Goal: Task Accomplishment & Management: Manage account settings

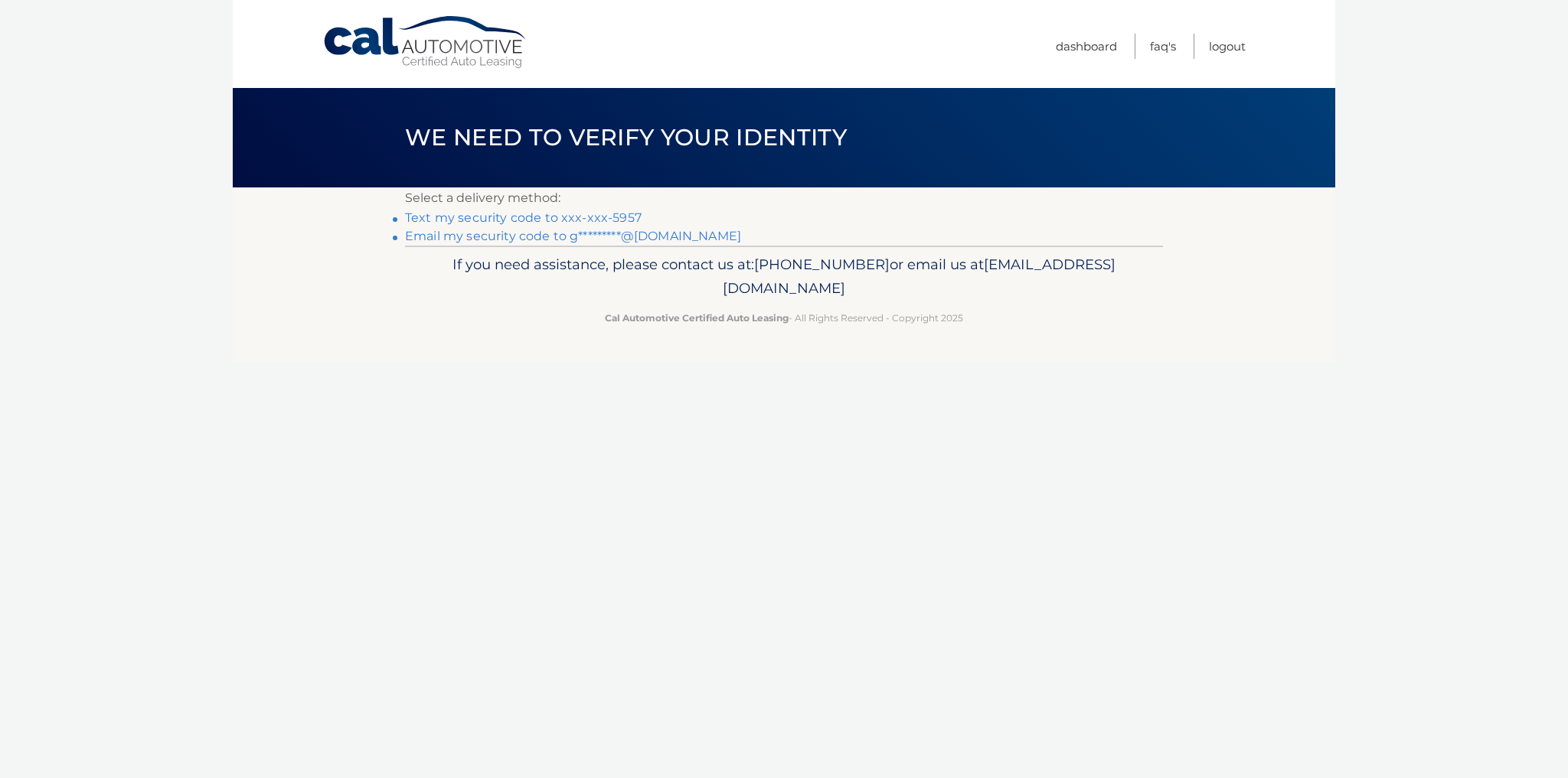
click at [555, 220] on link "Text my security code to xxx-xxx-5957" at bounding box center [523, 217] width 236 height 14
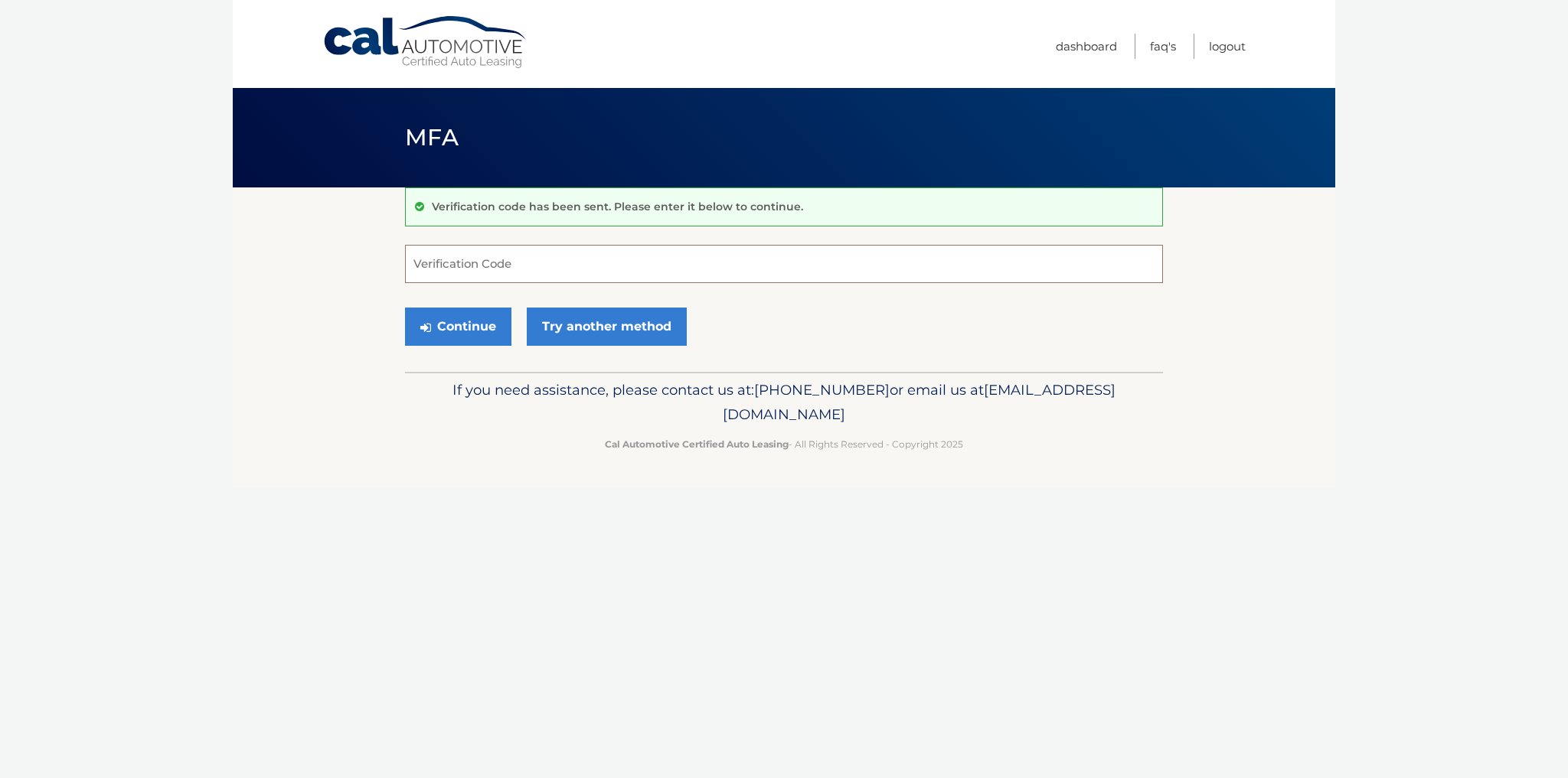
click at [643, 270] on input "Verification Code" at bounding box center [783, 264] width 758 height 38
type input "254438"
click at [405, 308] on button "Continue" at bounding box center [458, 327] width 106 height 38
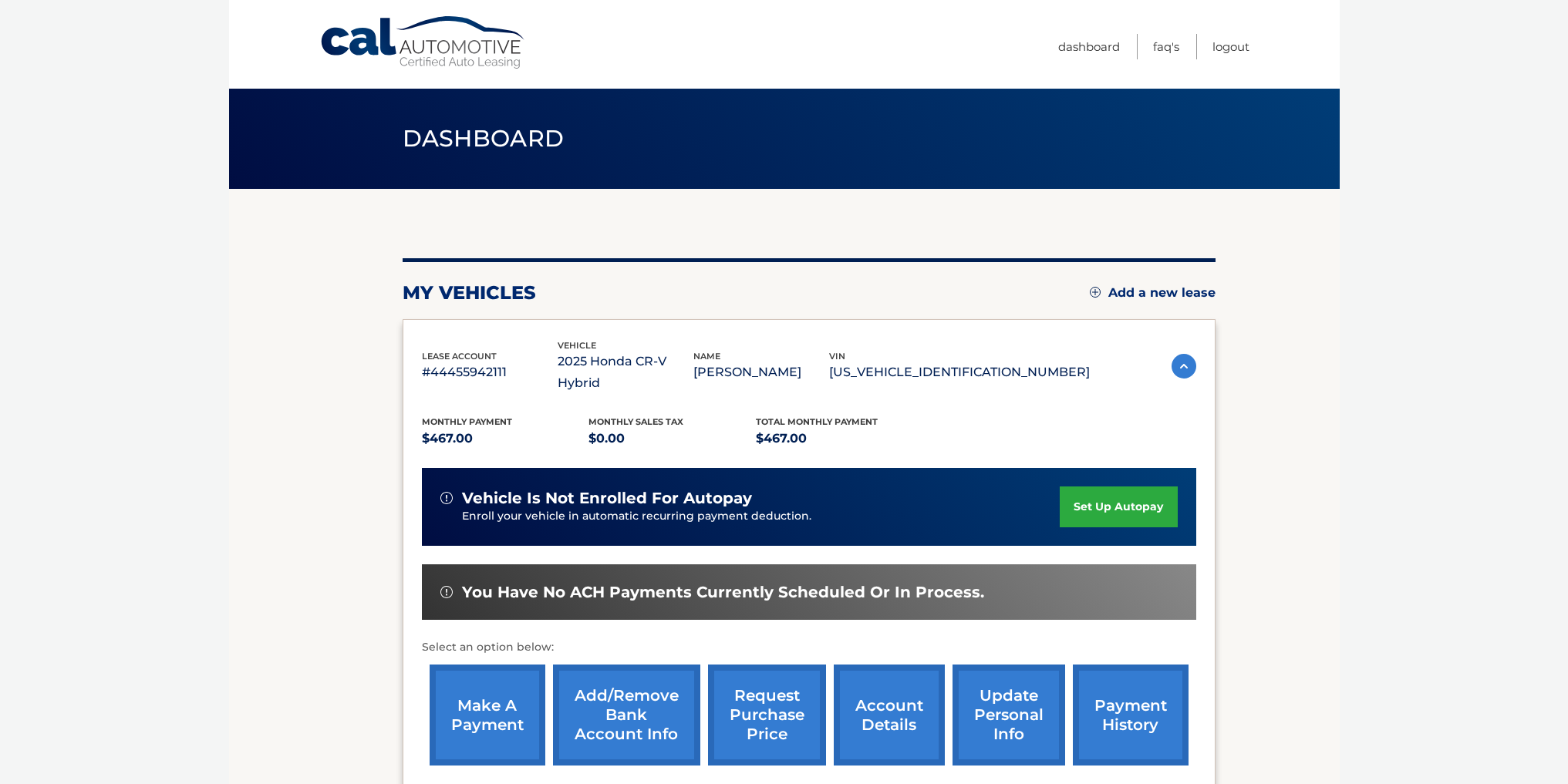
click at [465, 676] on link "make a payment" at bounding box center [487, 715] width 116 height 101
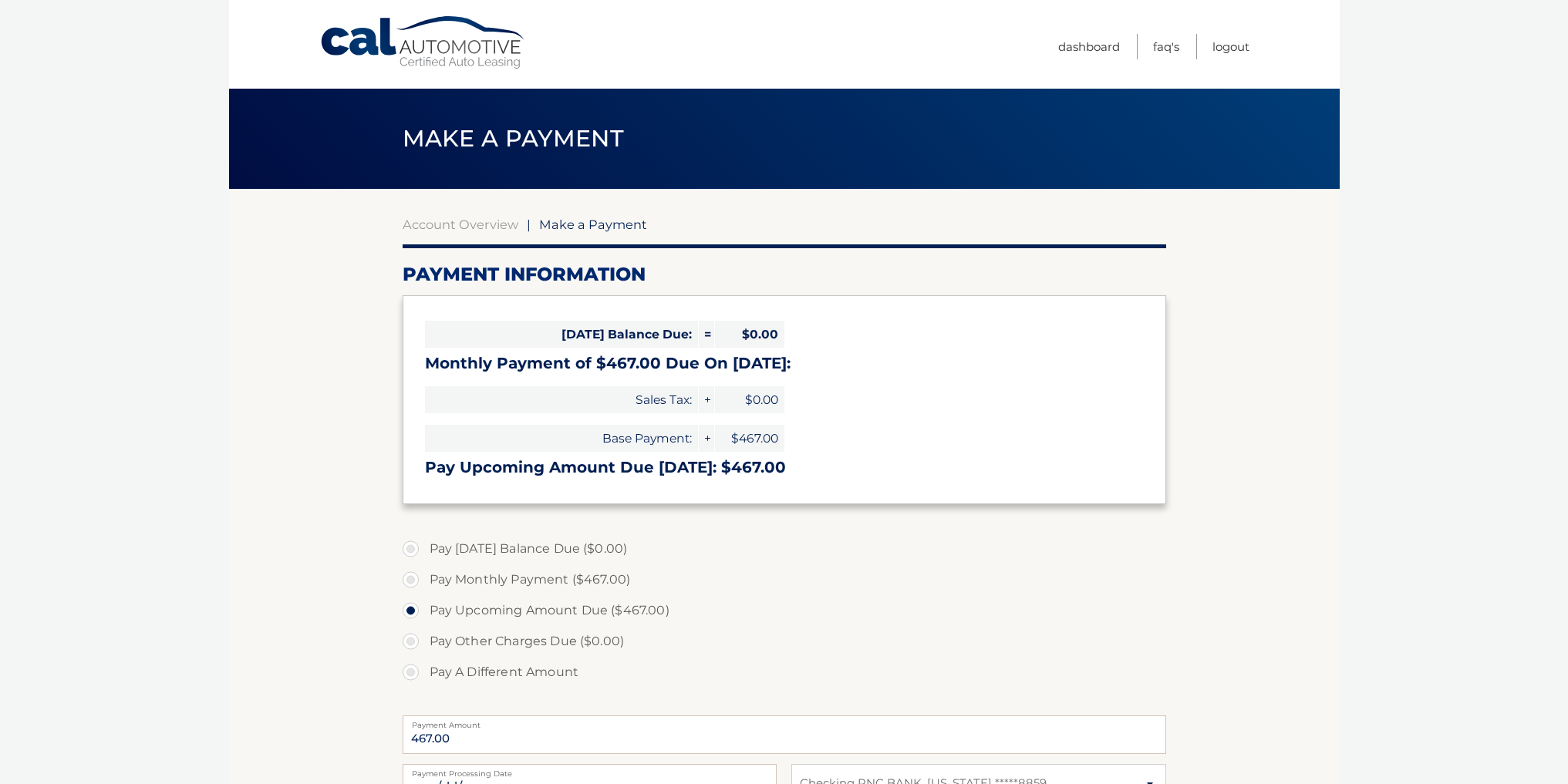
select select "OWY5OTYxODMtYTEzMC00MmQ2LWJjMWYtYWQ1MGIwN2FkNDY1"
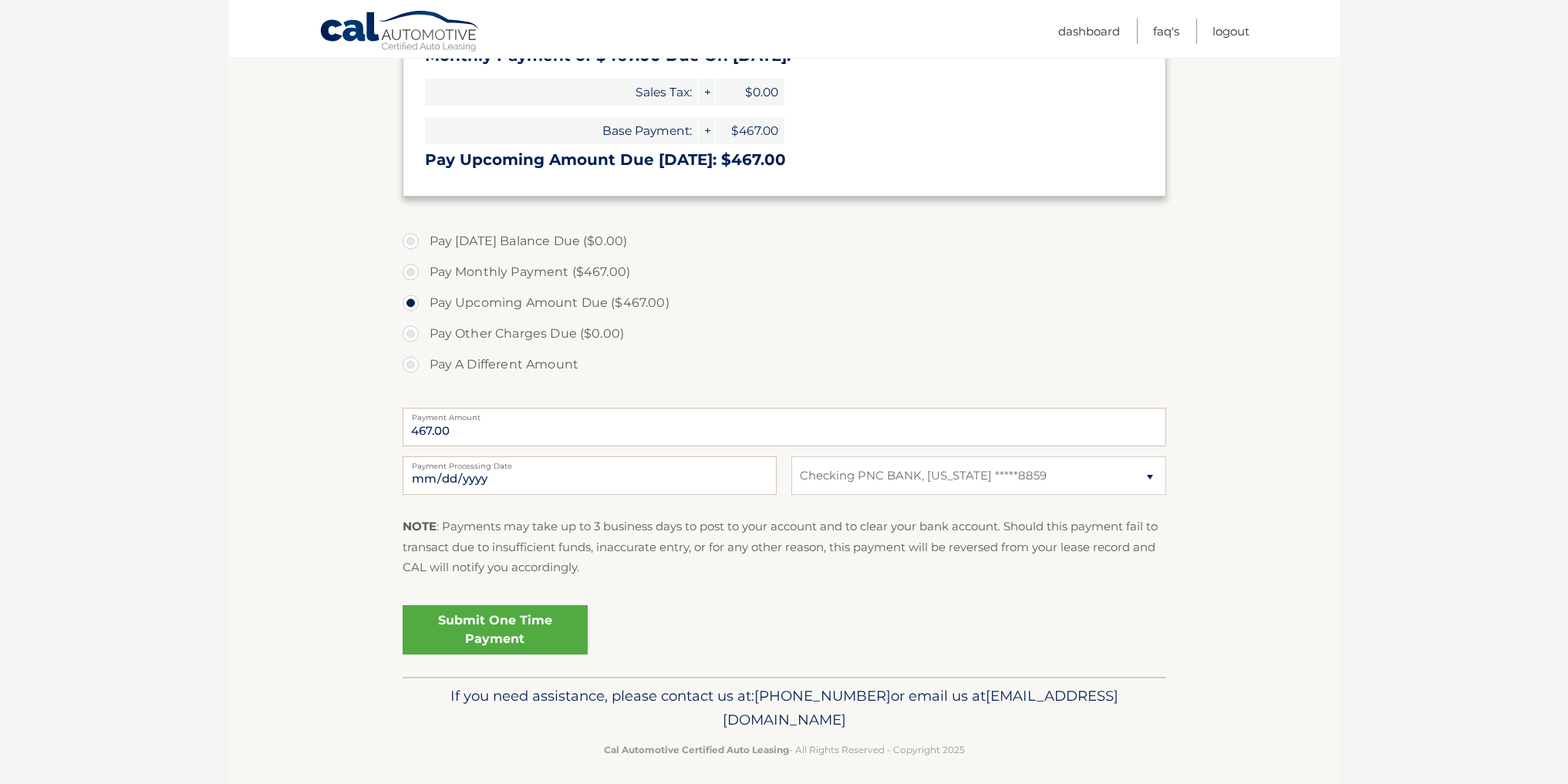
scroll to position [308, 0]
click at [498, 484] on input "2025-10-09" at bounding box center [590, 475] width 374 height 38
click at [780, 567] on p "NOTE : Payments may take up to 3 business days to post to your account and to c…" at bounding box center [784, 546] width 764 height 61
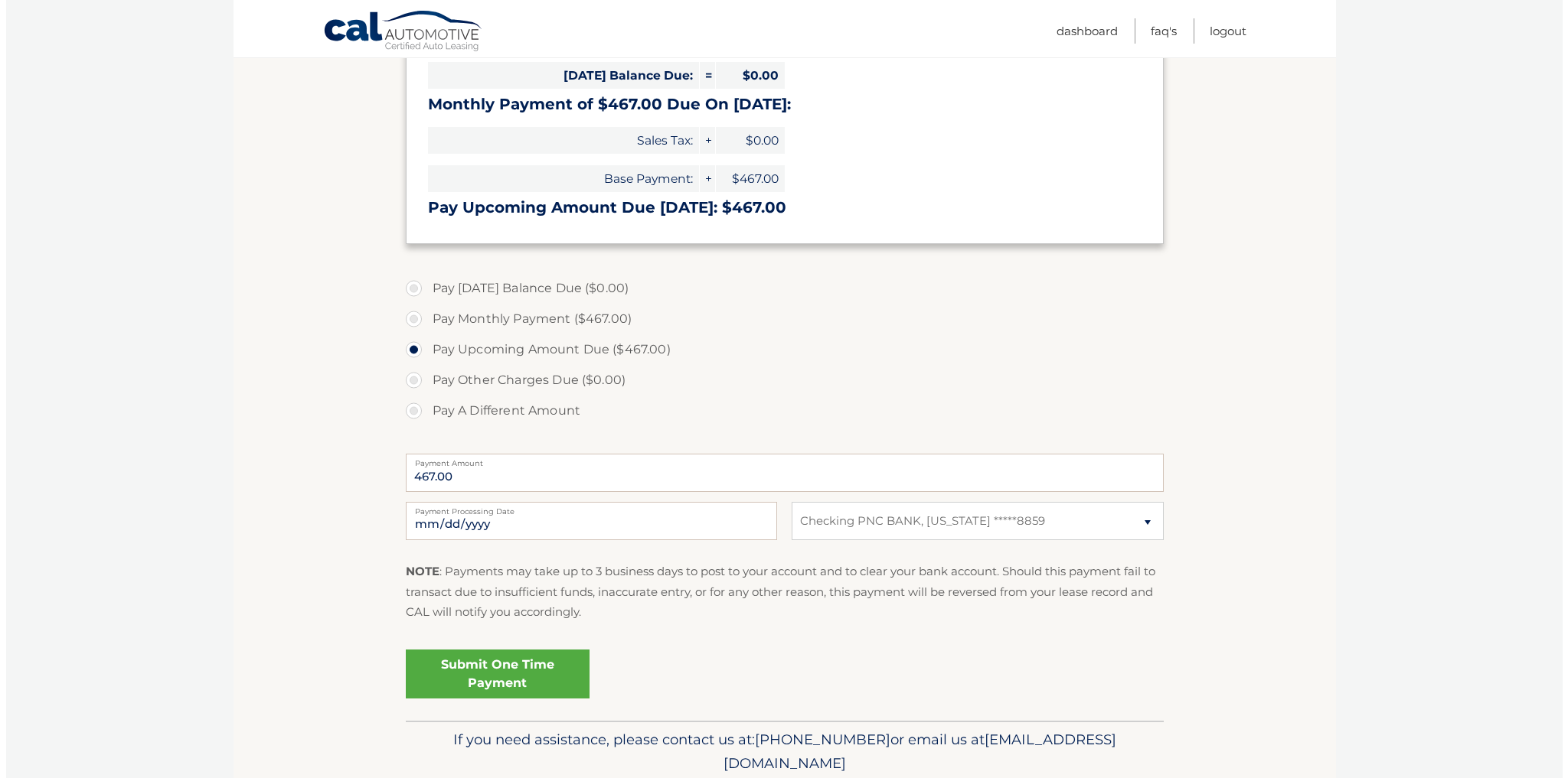
scroll to position [229, 0]
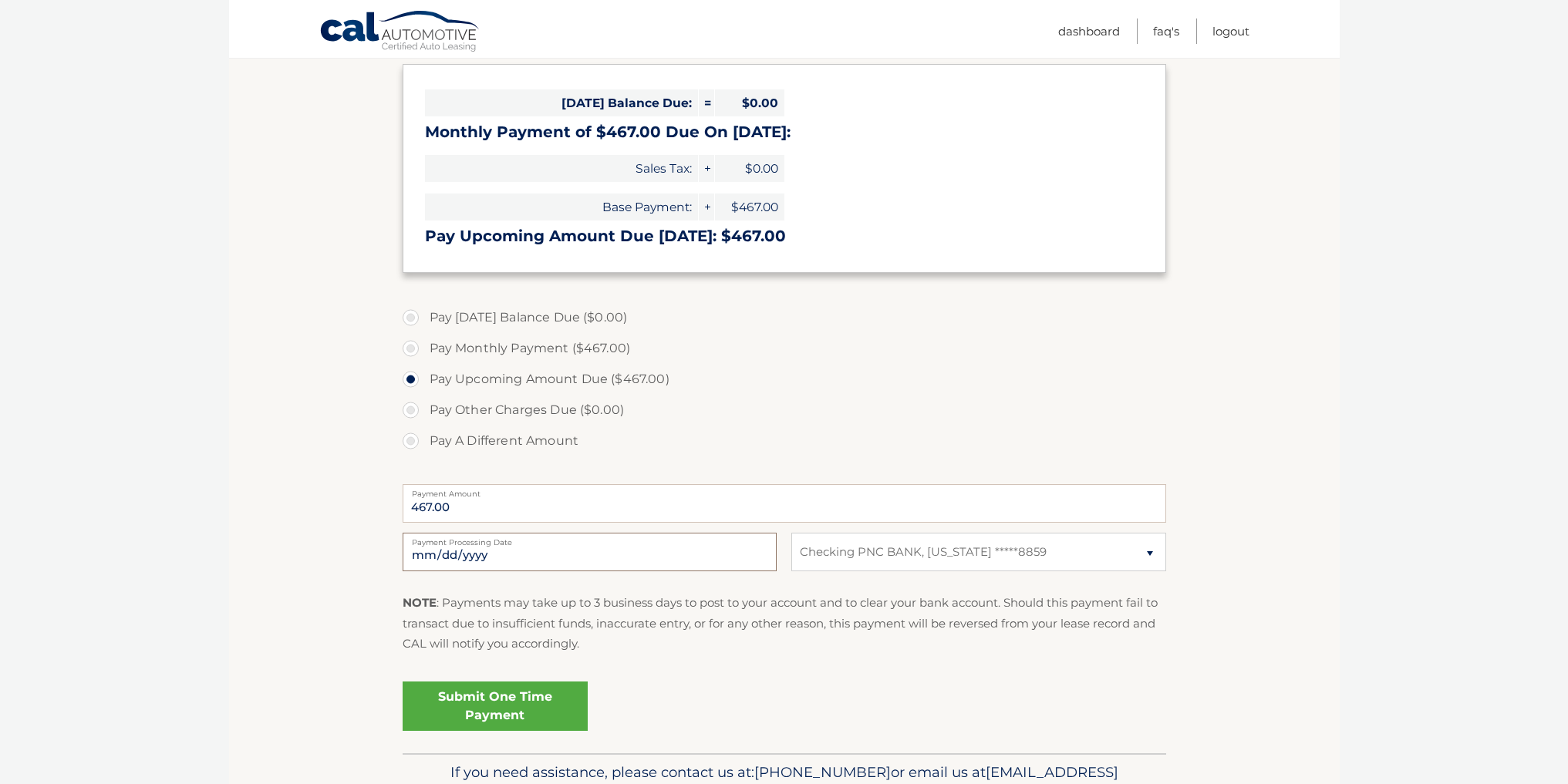
click at [736, 558] on input "2025-10-13" at bounding box center [590, 552] width 374 height 38
type input "2025-10-12"
click at [347, 578] on section "Account Overview | Make a Payment Payment Information Today's Balance Due: = $0…" at bounding box center [784, 356] width 1111 height 796
click at [489, 702] on link "Submit One Time Payment" at bounding box center [496, 706] width 186 height 50
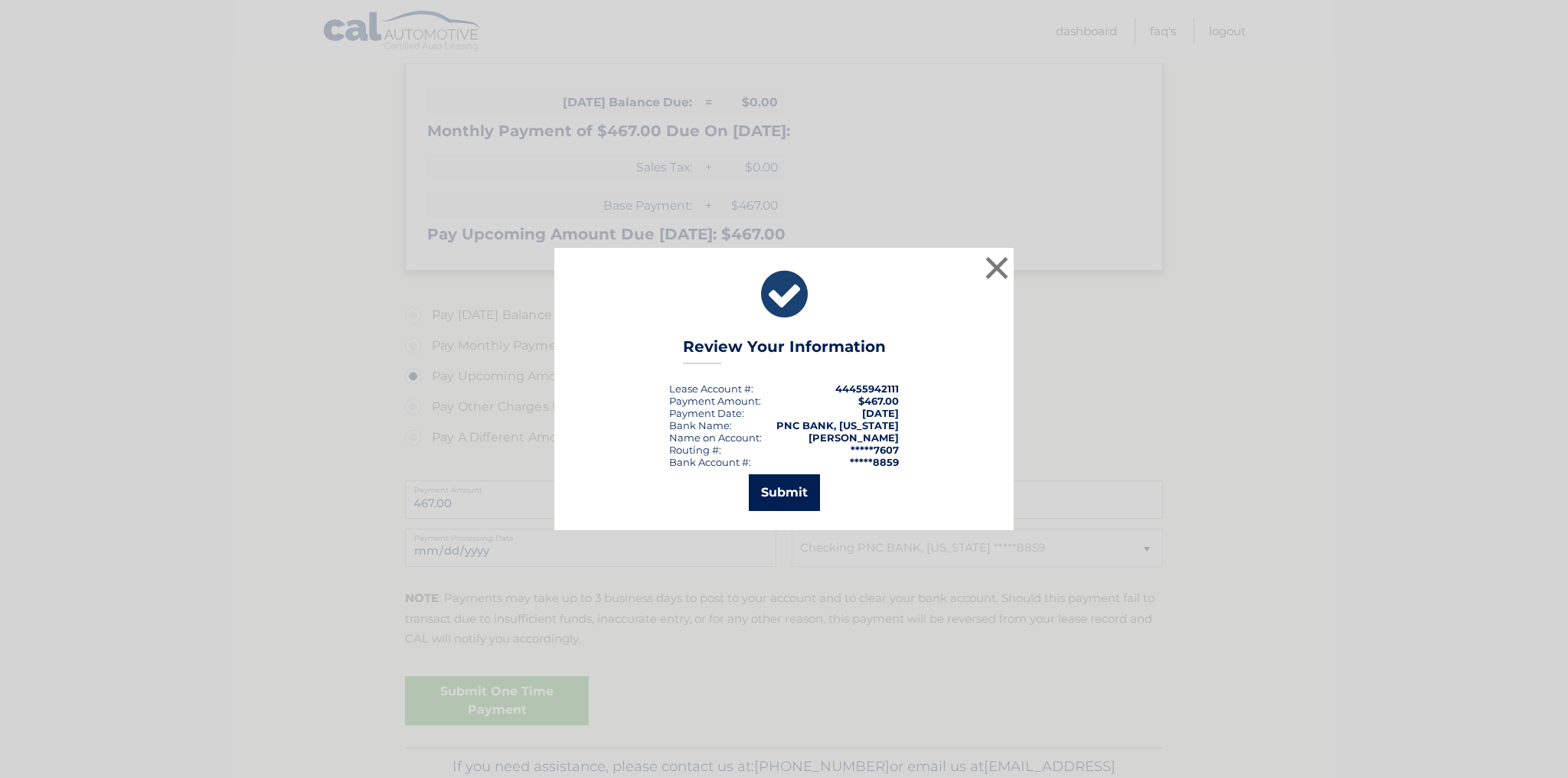
click at [794, 497] on button "Submit" at bounding box center [785, 492] width 71 height 36
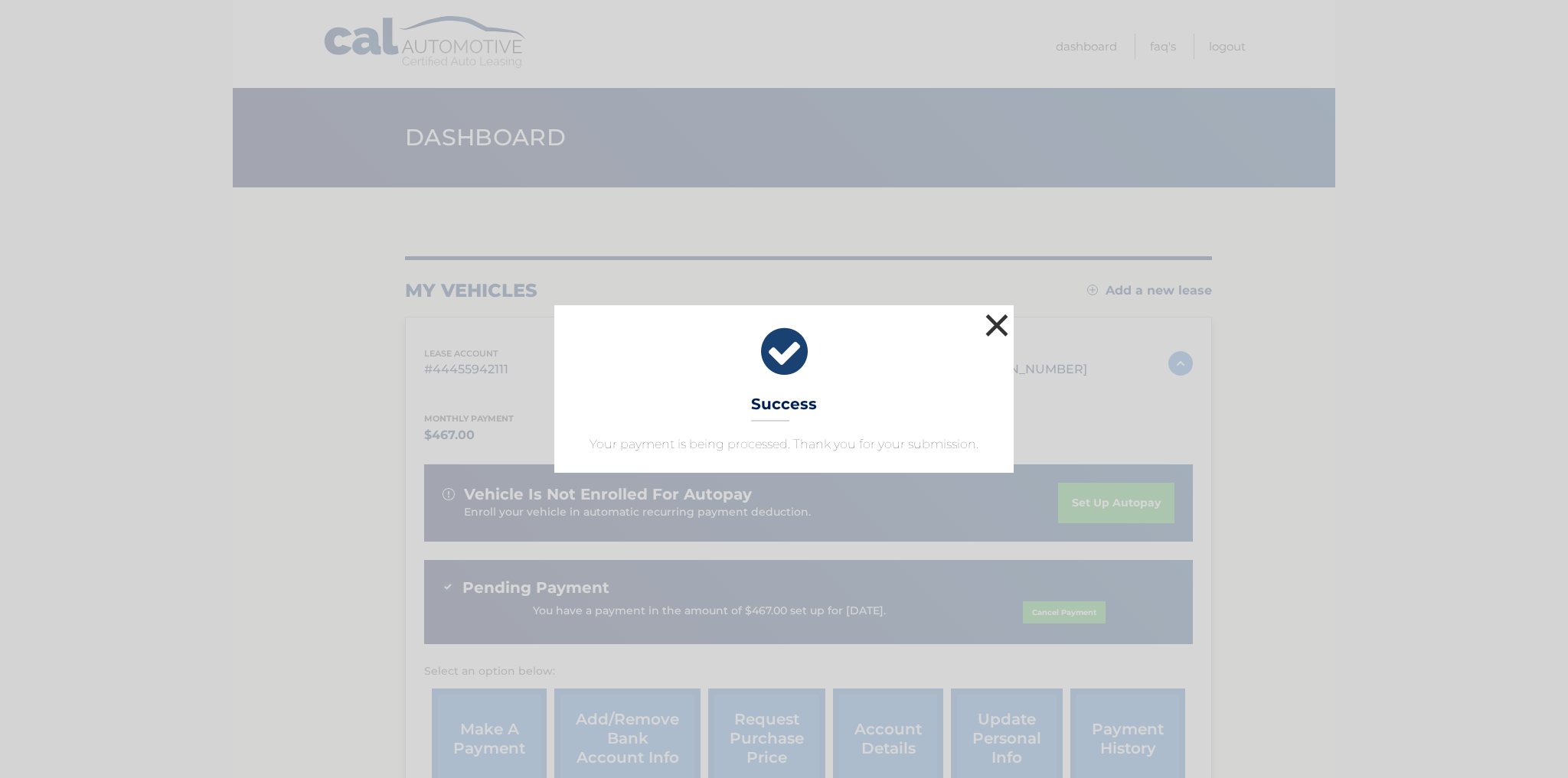
click at [997, 323] on button "×" at bounding box center [997, 325] width 31 height 31
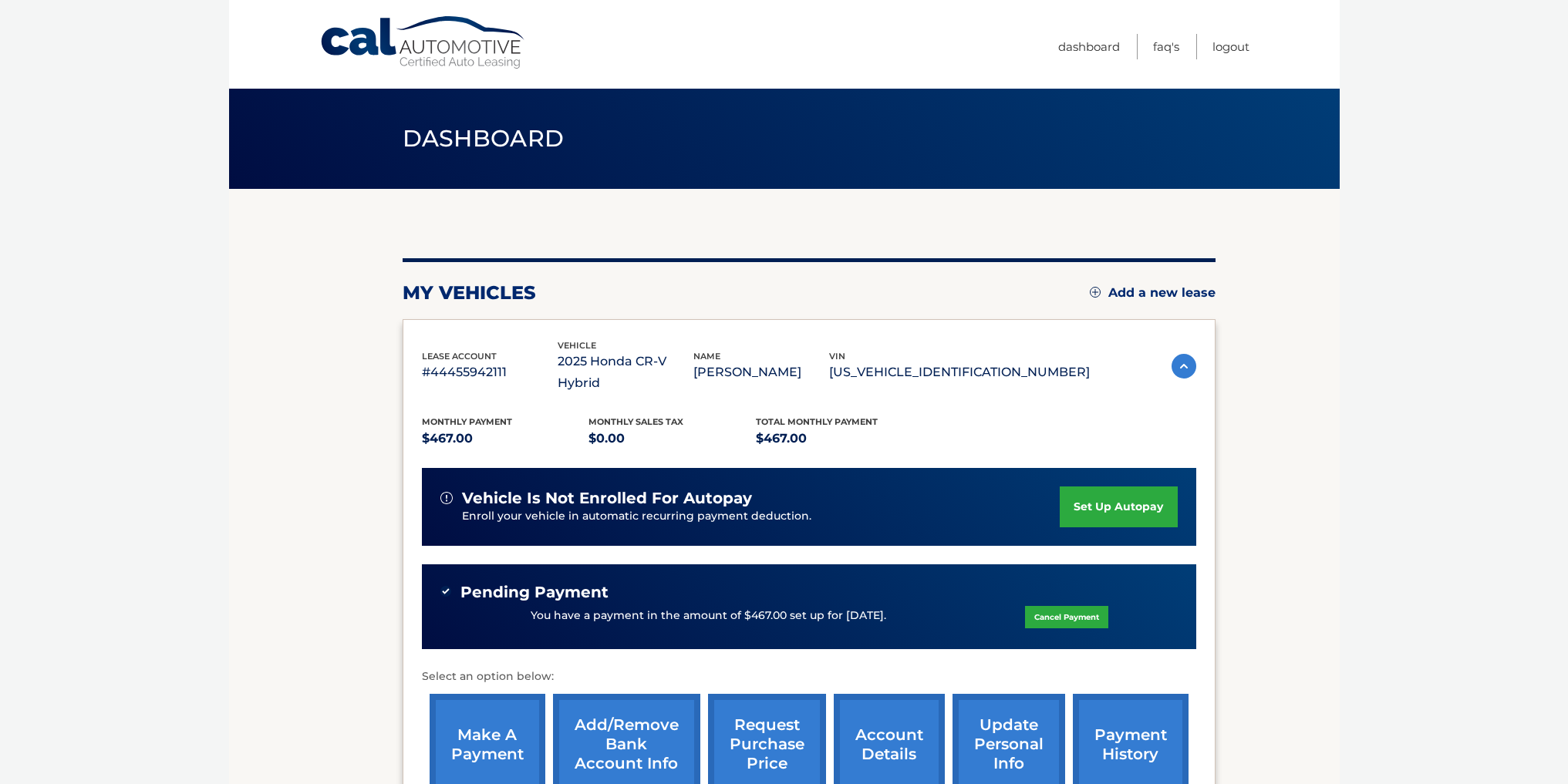
click at [565, 583] on span "Pending Payment" at bounding box center [534, 592] width 148 height 19
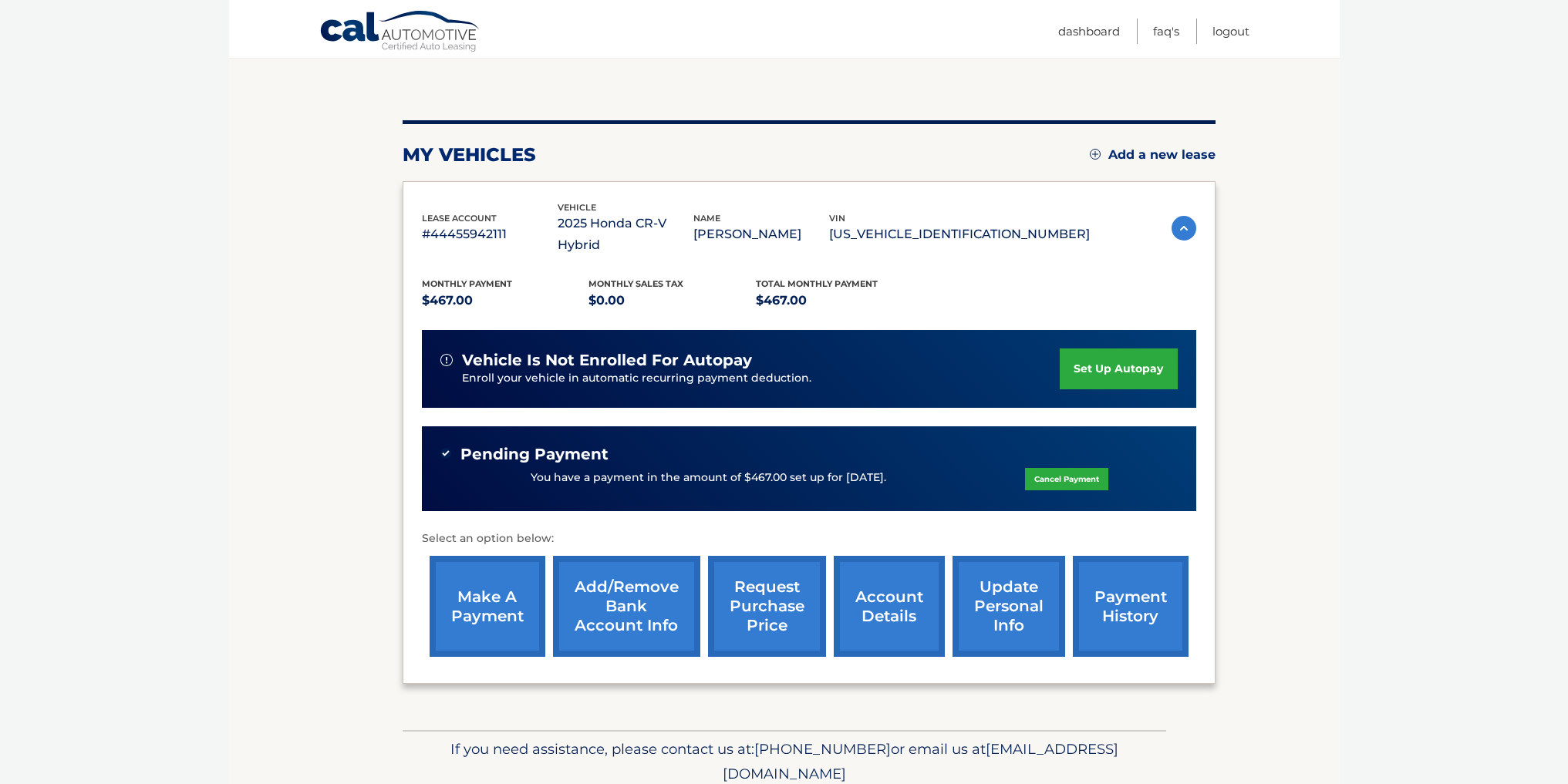
scroll to position [102, 0]
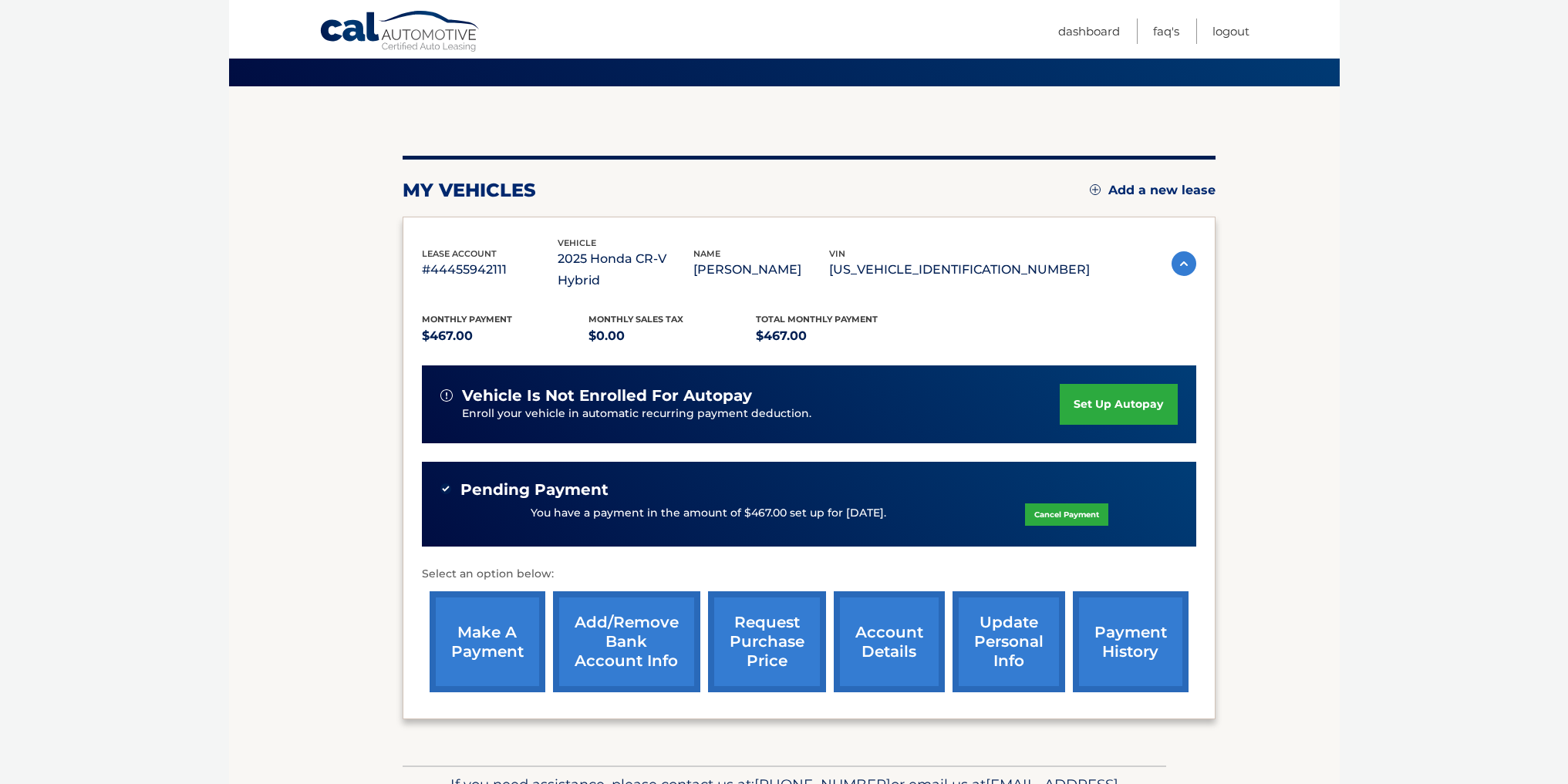
click at [1079, 503] on link "Cancel Payment" at bounding box center [1067, 515] width 83 height 22
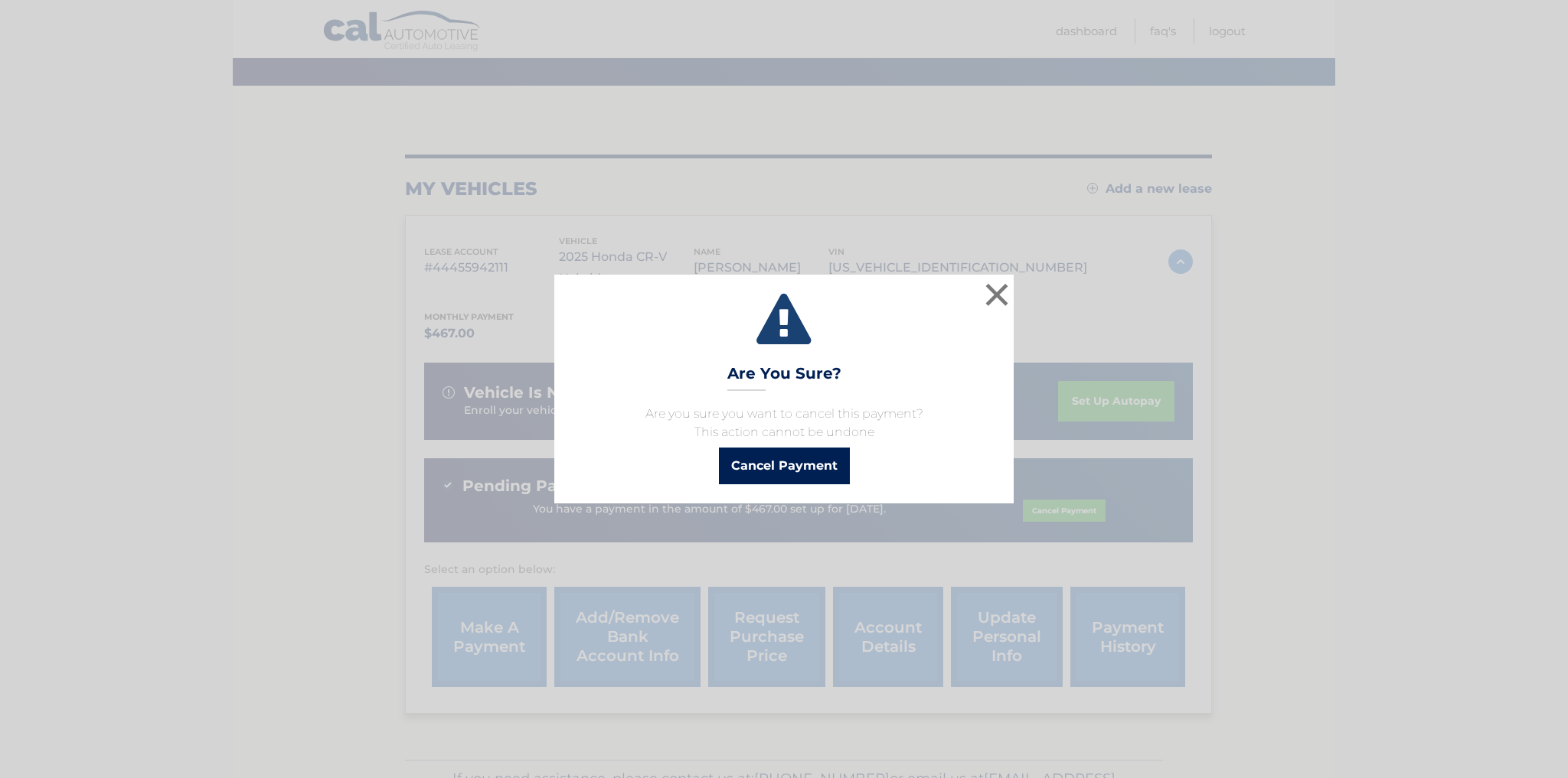
click at [790, 467] on button "Cancel Payment" at bounding box center [784, 466] width 131 height 36
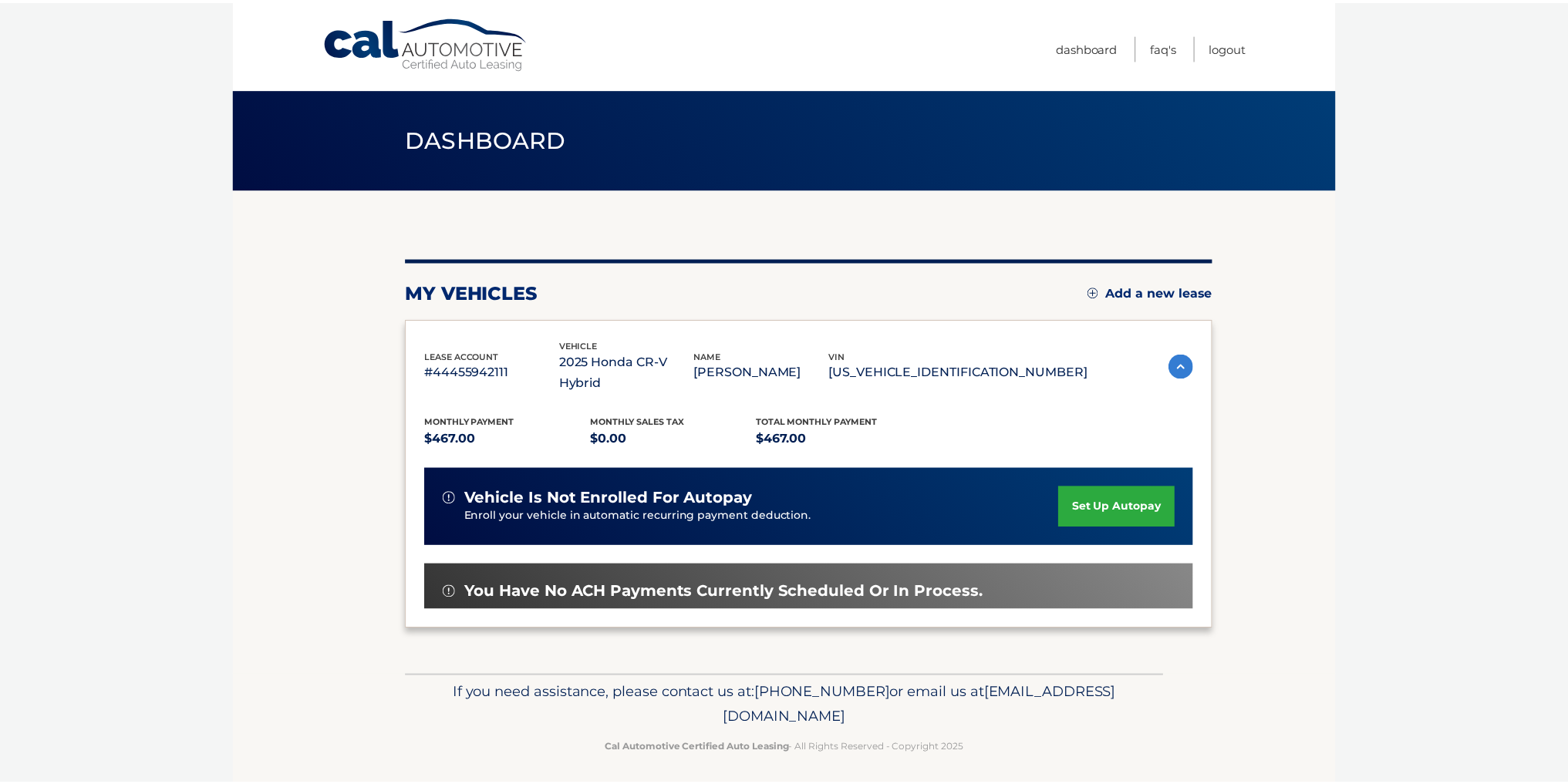
scroll to position [70, 0]
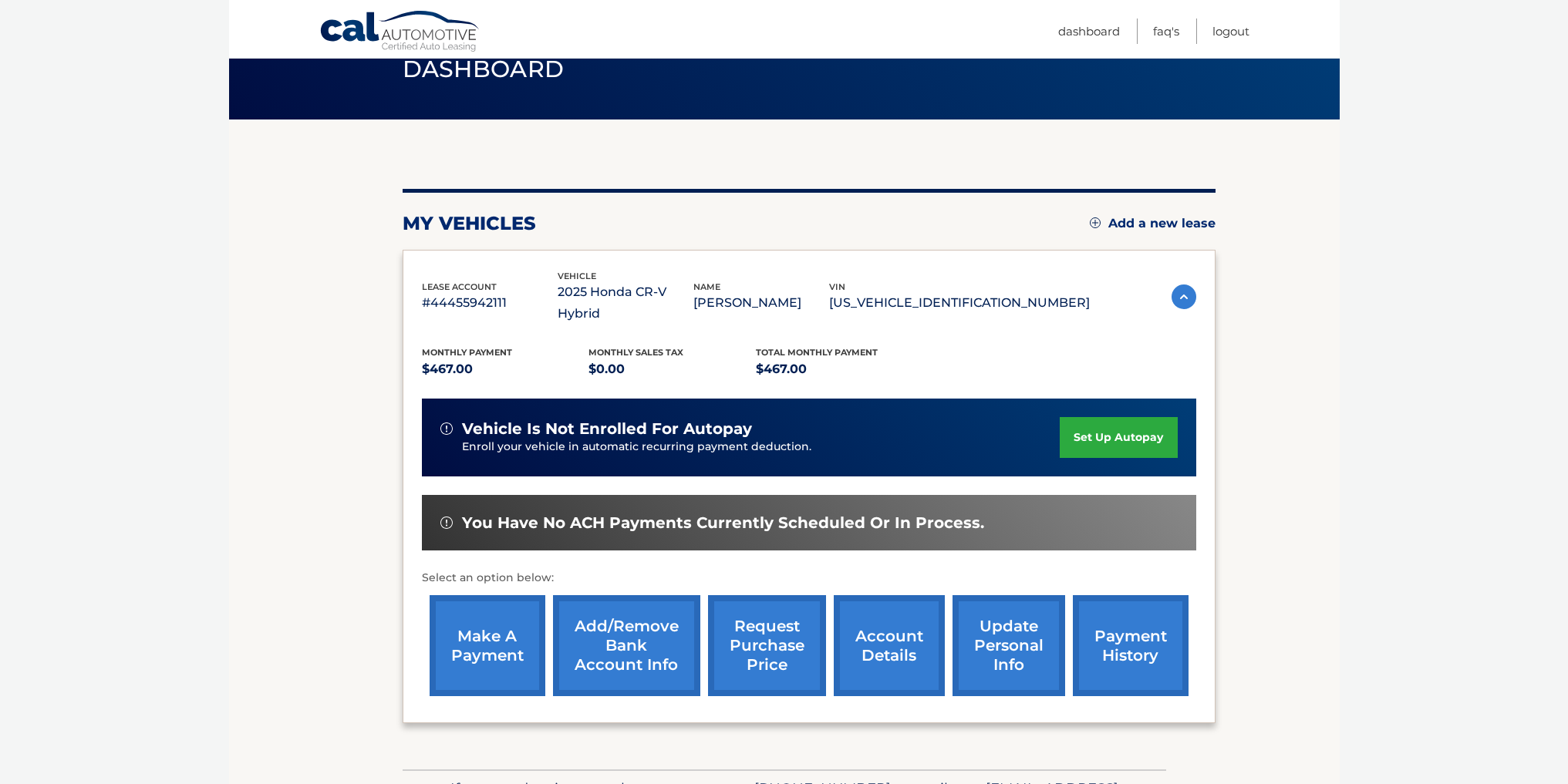
click at [483, 626] on link "make a payment" at bounding box center [487, 646] width 116 height 101
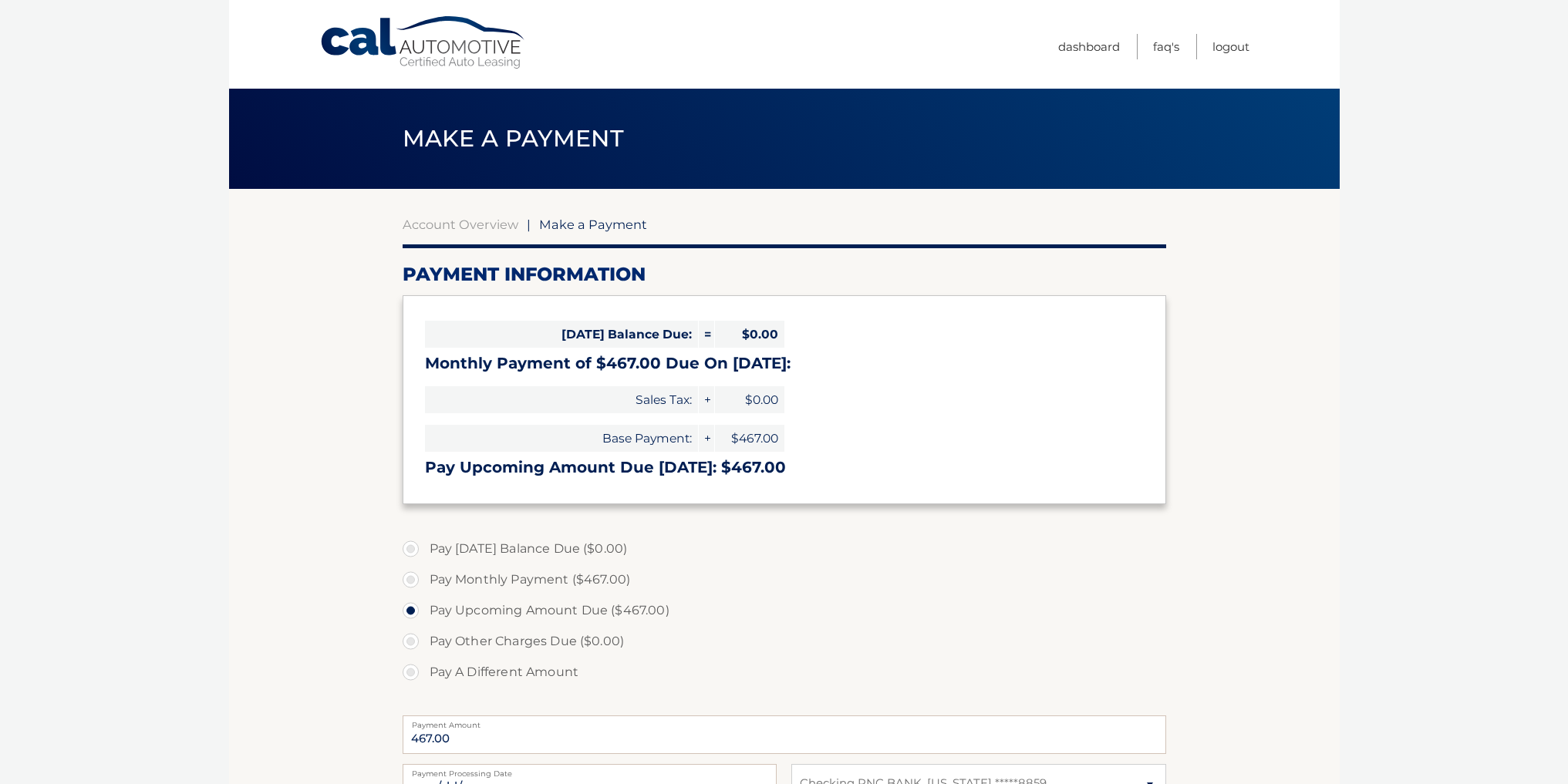
select select "OWY5OTYxODMtYTEzMC00MmQ2LWJjMWYtYWQ1MGIwN2FkNDY1"
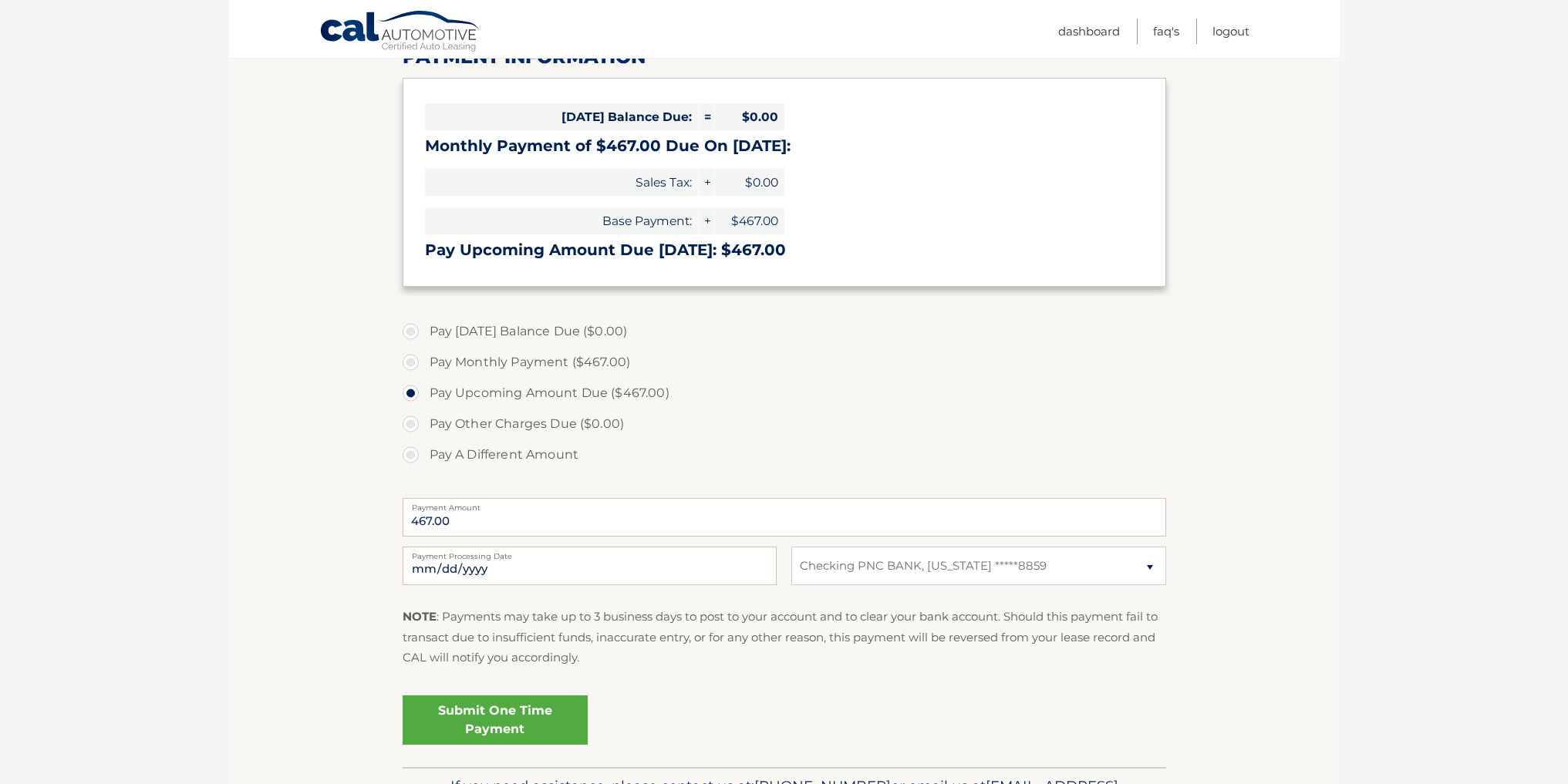
scroll to position [231, 0]
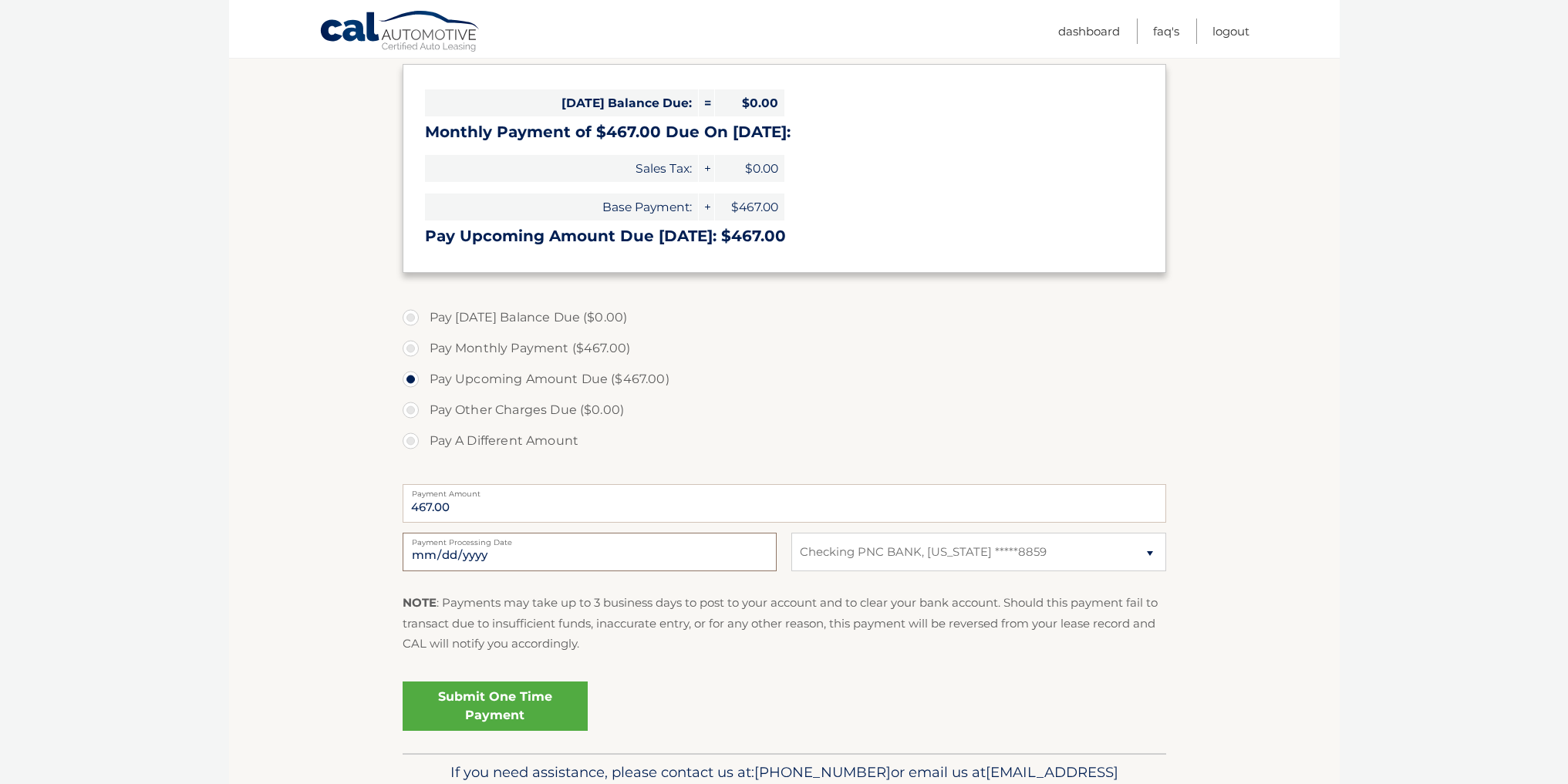
click at [588, 547] on input "2025-10-09" at bounding box center [590, 552] width 374 height 38
type input "2025-10-10"
click at [279, 577] on section "Account Overview | Make a Payment Payment Information Today's Balance Due: = $0…" at bounding box center [784, 356] width 1111 height 796
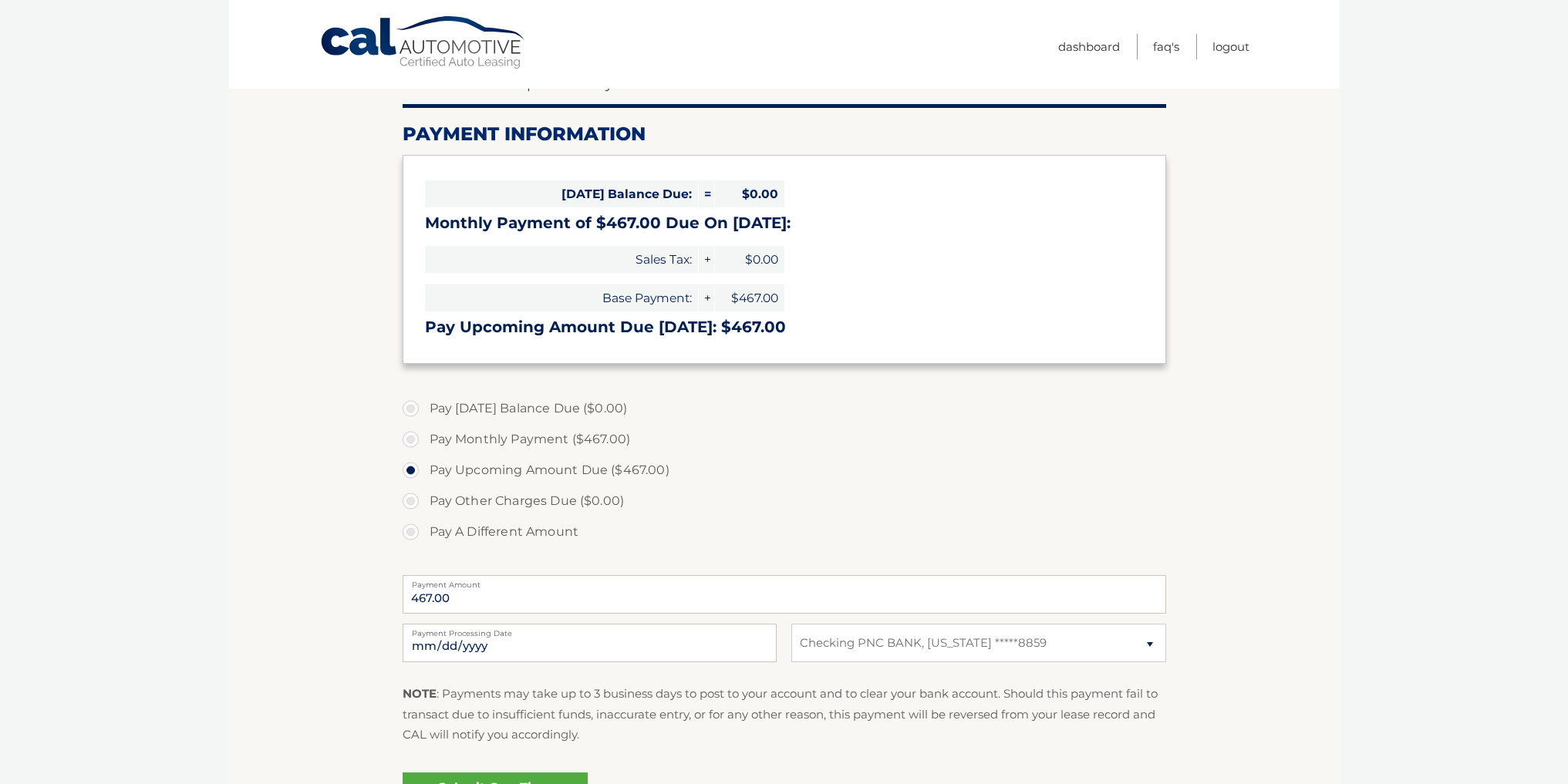
scroll to position [0, 0]
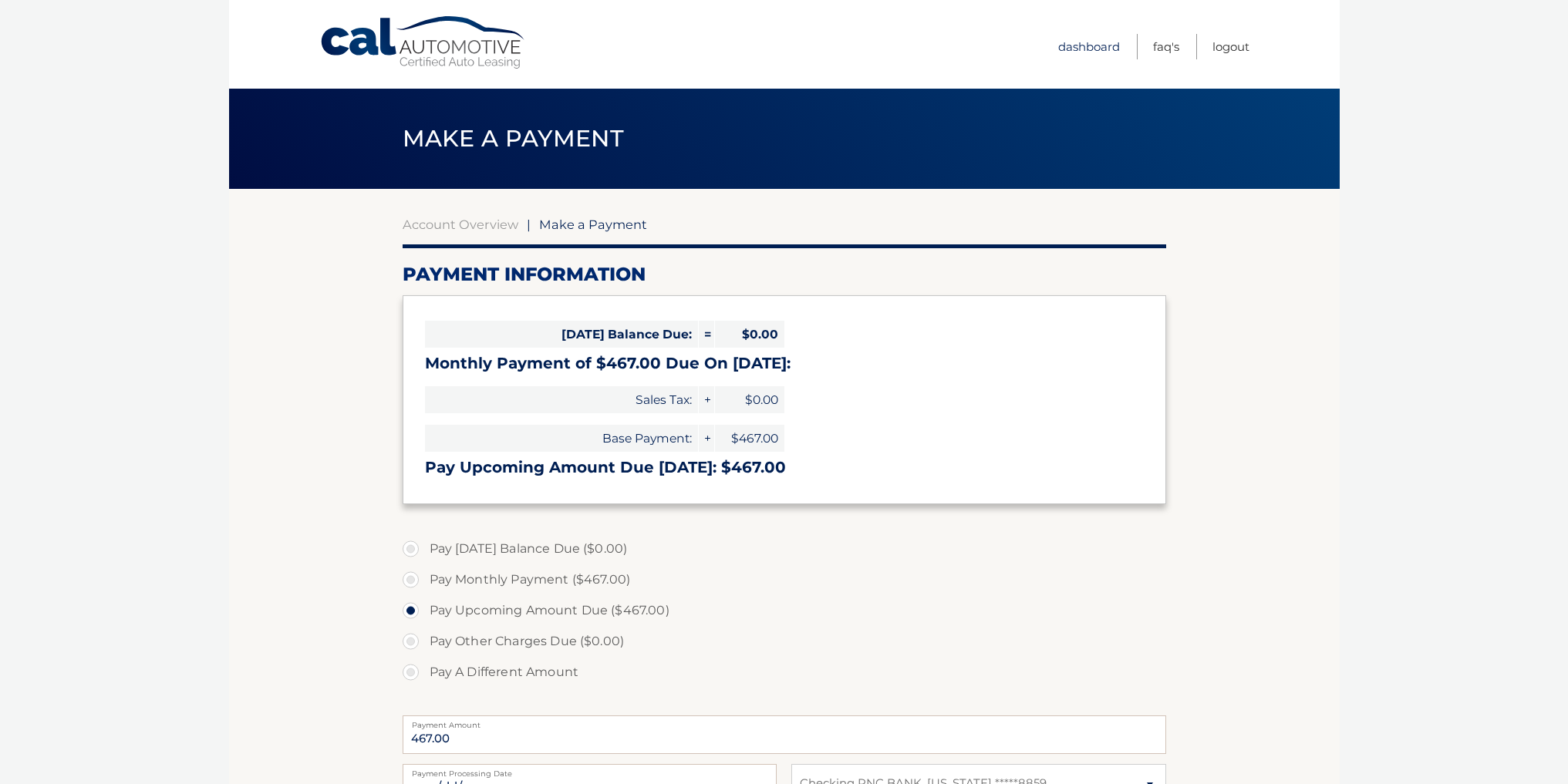
click at [1087, 47] on link "Dashboard" at bounding box center [1089, 46] width 62 height 26
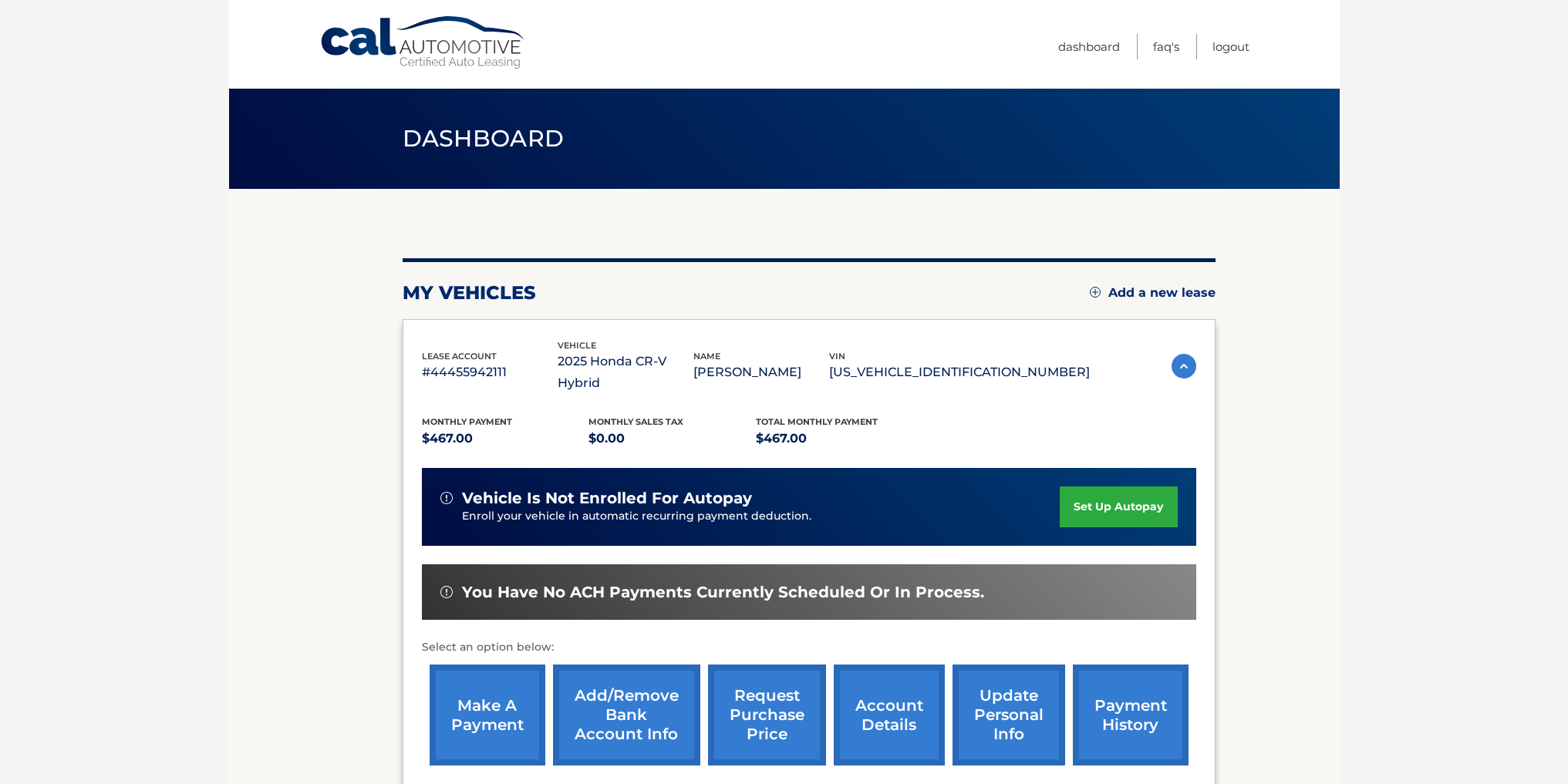
click at [1107, 487] on link "set up autopay" at bounding box center [1119, 507] width 118 height 41
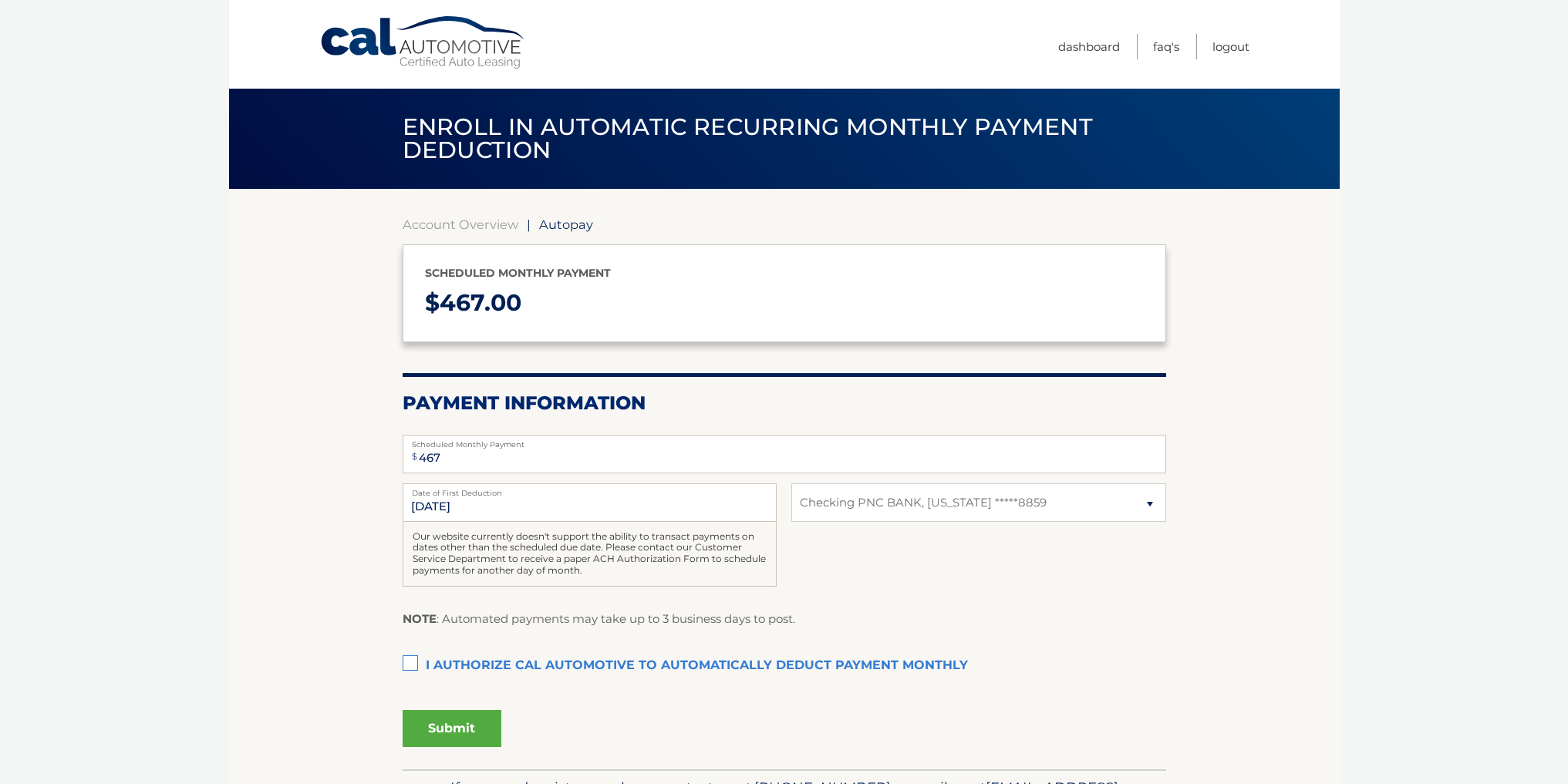
select select "OWY5OTYxODMtYTEzMC00MmQ2LWJjMWYtYWQ1MGIwN2FkNDY1"
click at [398, 655] on section "Account Overview | Autopay Scheduled monthly payment $ 467.00 Payment Informati…" at bounding box center [784, 479] width 1111 height 581
click at [405, 659] on label "I authorize cal automotive to automatically deduct payment monthly This checkbo…" at bounding box center [784, 666] width 764 height 31
click at [0, 0] on input "I authorize cal automotive to automatically deduct payment monthly This checkbo…" at bounding box center [0, 0] width 0 height 0
click at [439, 729] on button "Submit" at bounding box center [452, 729] width 98 height 37
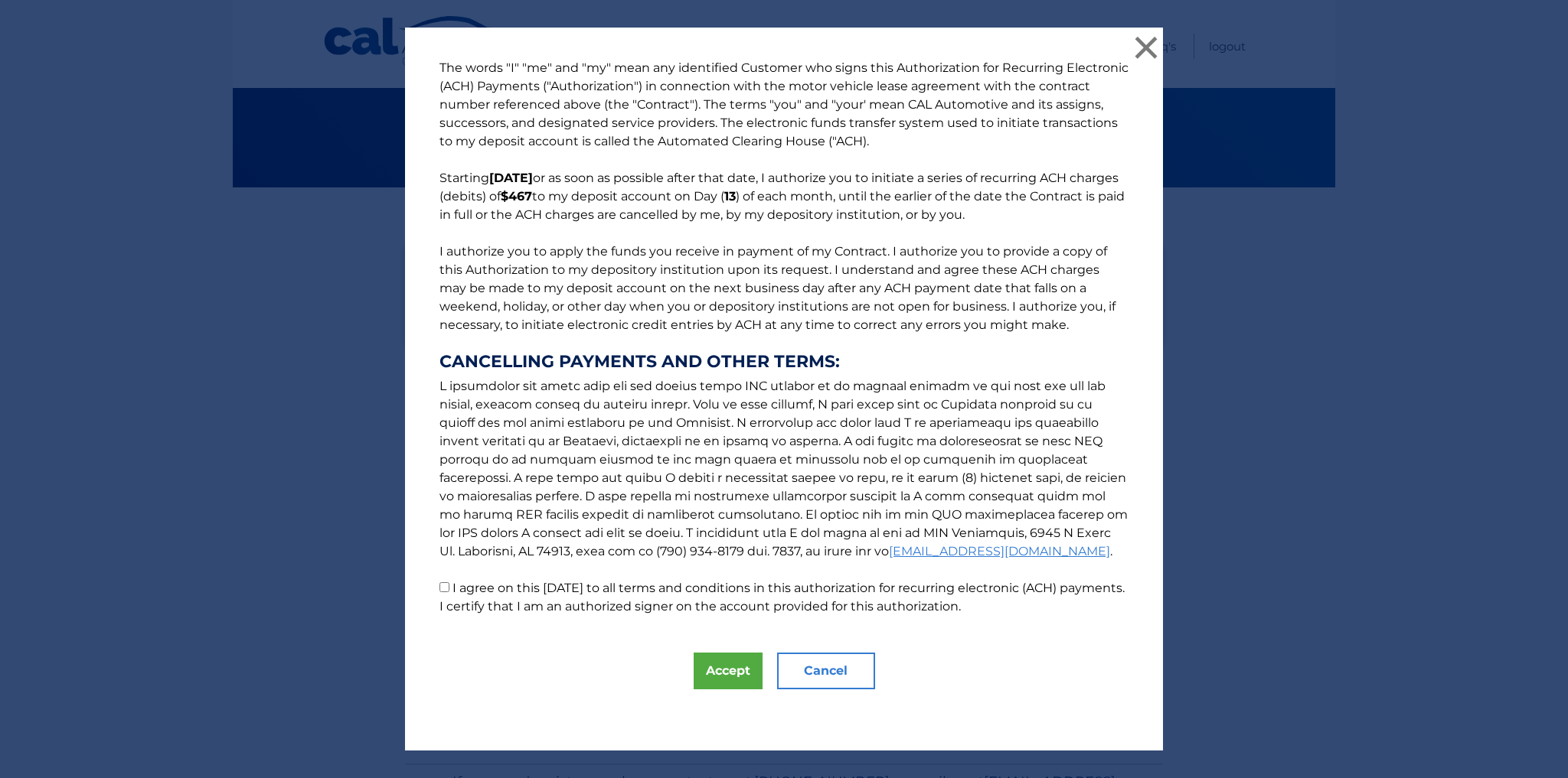
click at [438, 578] on p "The words "I" "me" and "my" mean any identified Customer who signs this Authori…" at bounding box center [784, 337] width 720 height 557
click at [437, 581] on p "The words "I" "me" and "my" mean any identified Customer who signs this Authori…" at bounding box center [784, 337] width 720 height 557
click at [439, 595] on p "The words "I" "me" and "my" mean any identified Customer who signs this Authori…" at bounding box center [784, 337] width 720 height 557
click at [443, 588] on input "I agree on this 10/09/2025 to all terms and conditions in this authorization fo…" at bounding box center [444, 587] width 10 height 10
checkbox input "true"
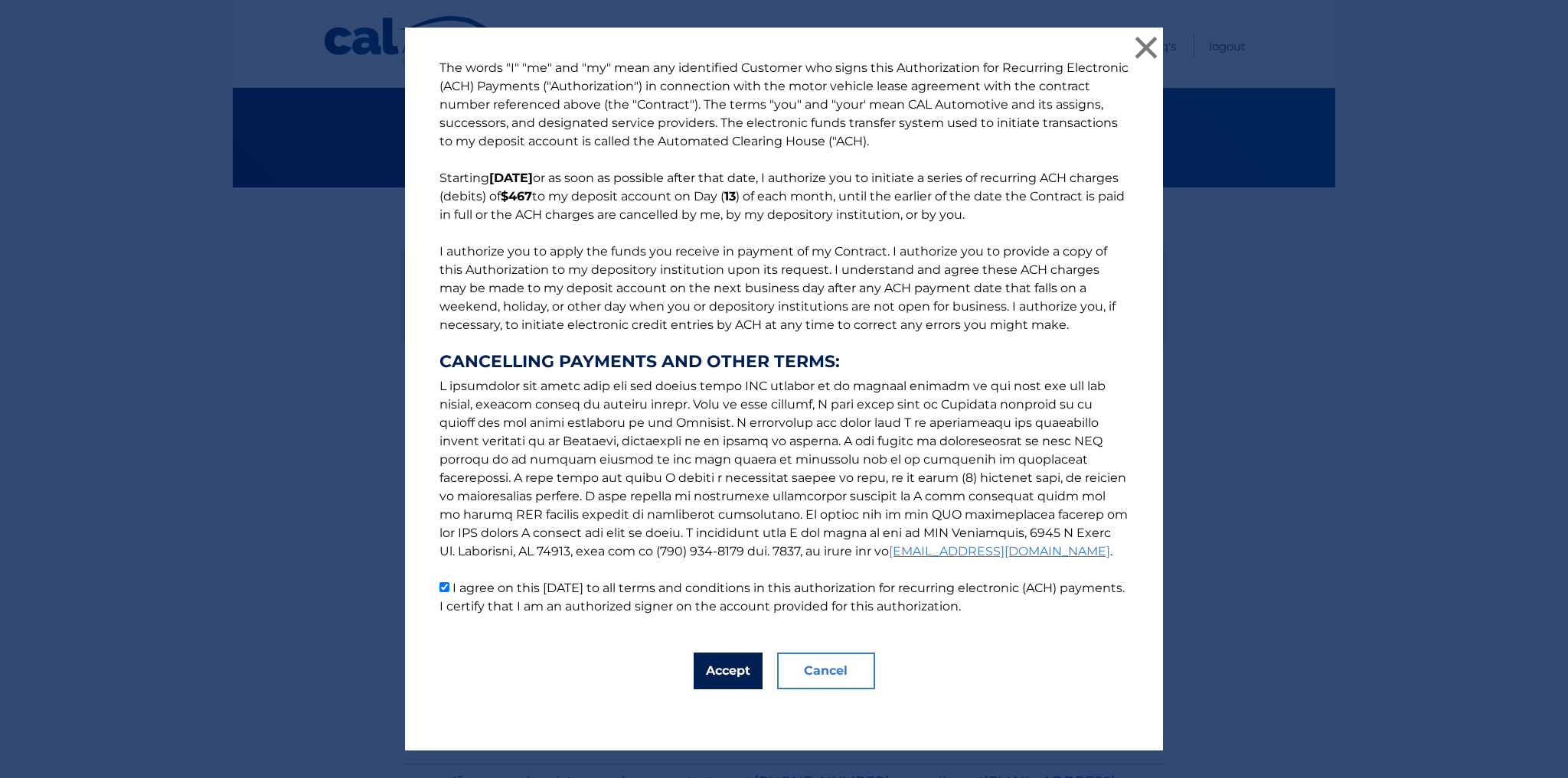
click at [707, 668] on button "Accept" at bounding box center [728, 671] width 69 height 36
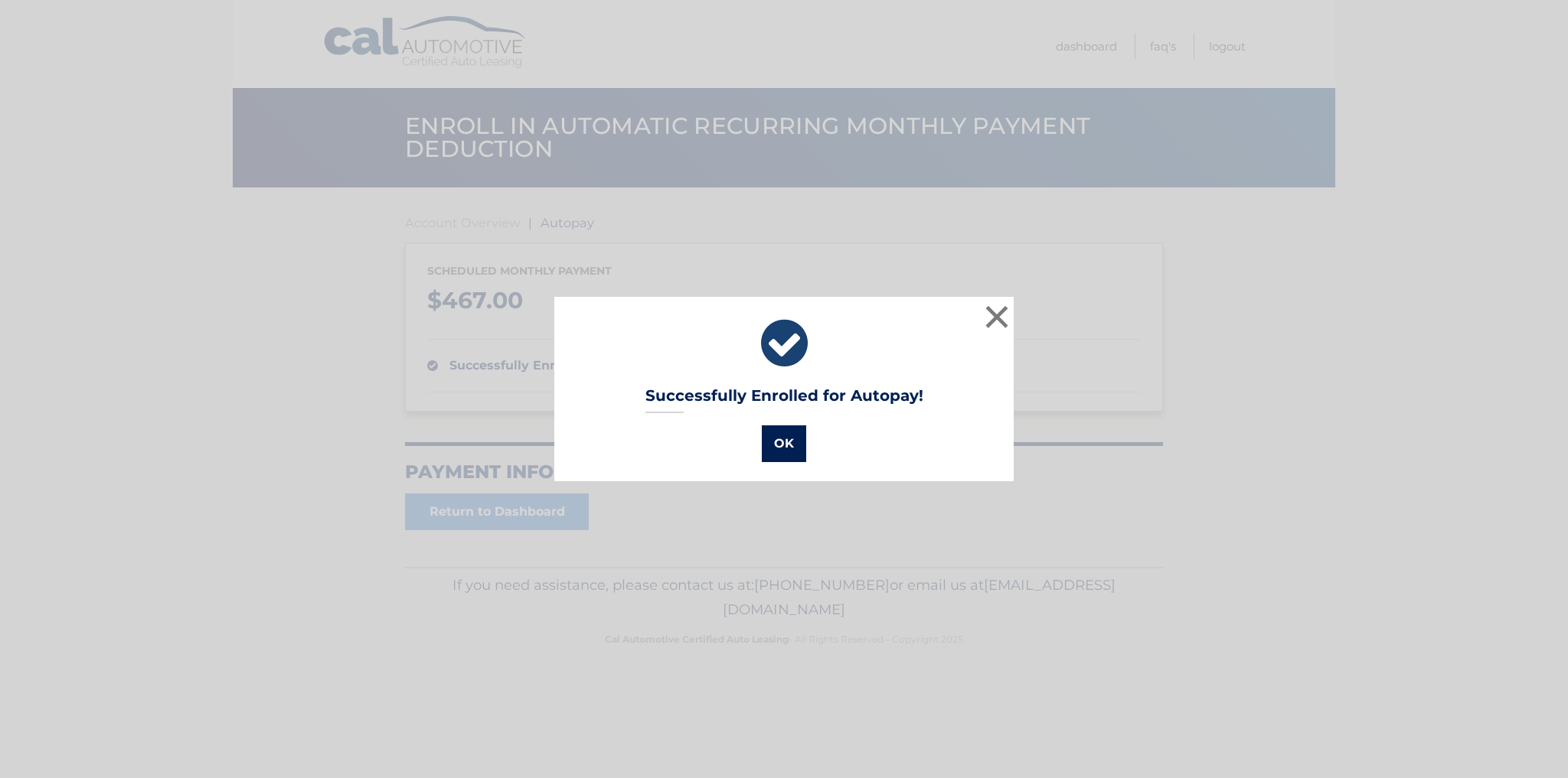
click at [778, 443] on button "OK" at bounding box center [784, 443] width 44 height 36
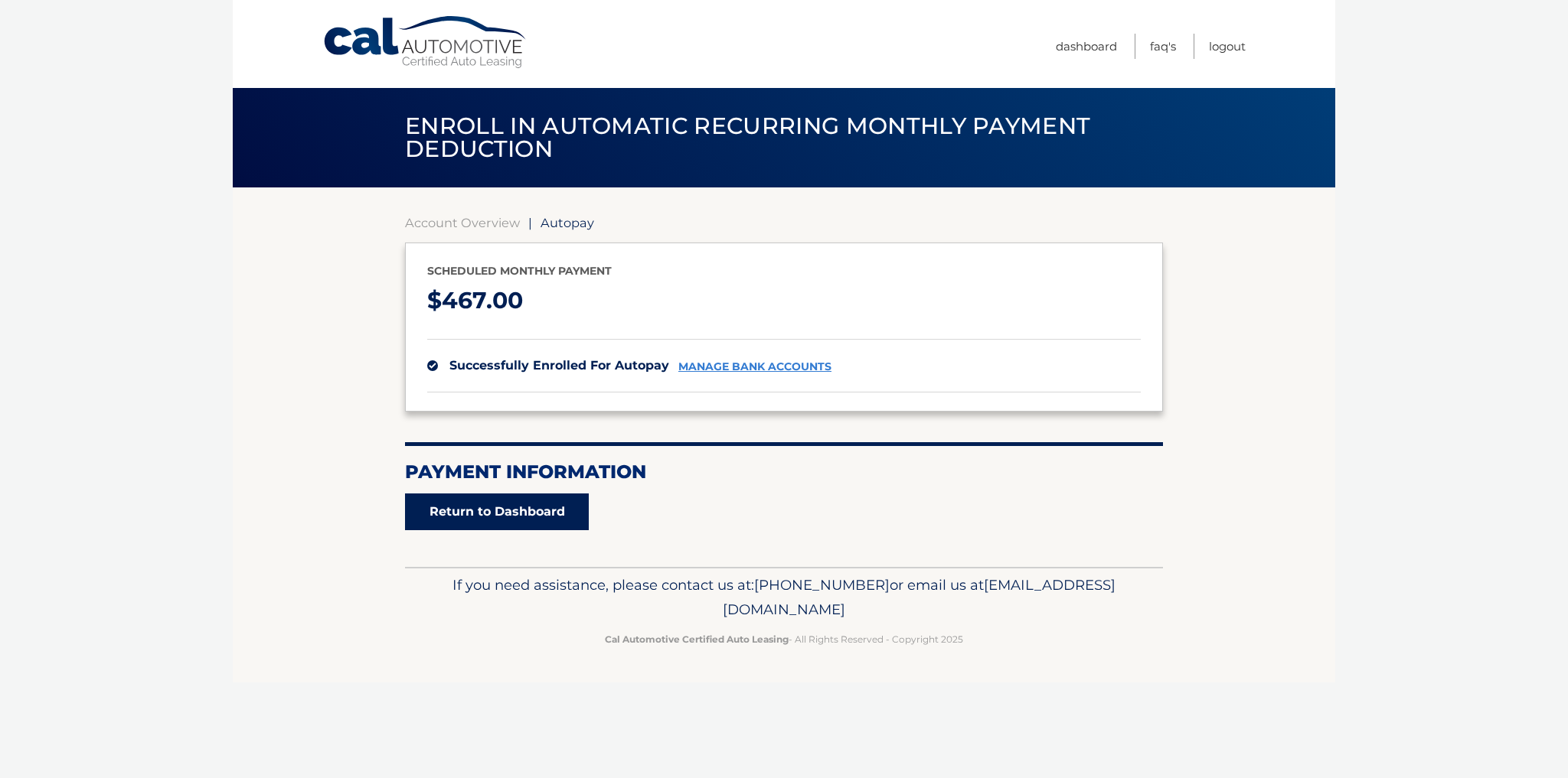
click at [481, 508] on link "Return to Dashboard" at bounding box center [497, 512] width 184 height 36
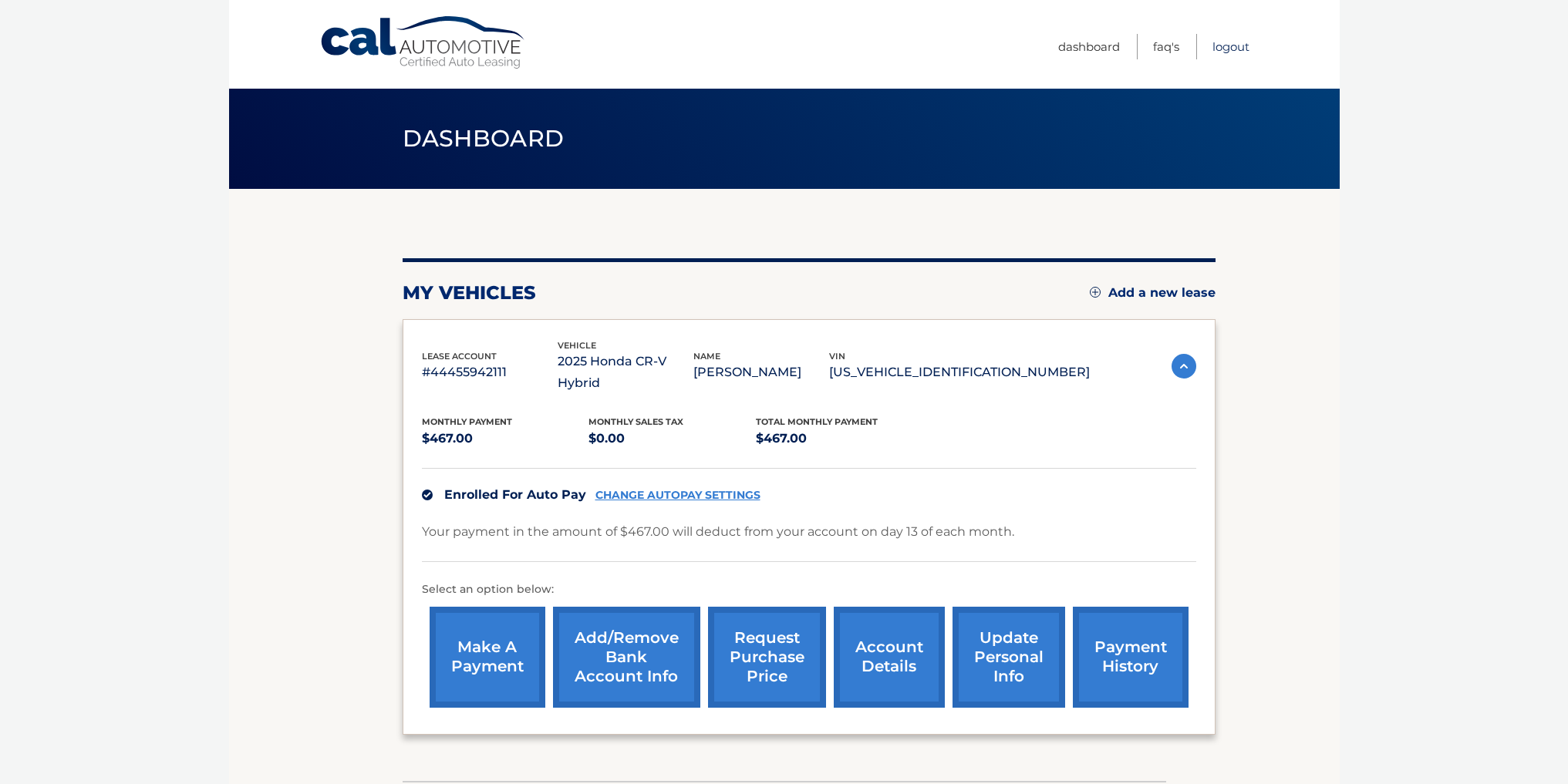
click at [1233, 56] on link "Logout" at bounding box center [1231, 46] width 37 height 26
